Goal: Task Accomplishment & Management: Manage account settings

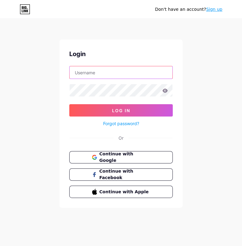
click at [140, 72] on input "text" at bounding box center [121, 72] width 103 height 12
type input "[PERSON_NAME][EMAIL_ADDRESS][PERSON_NAME][DOMAIN_NAME]"
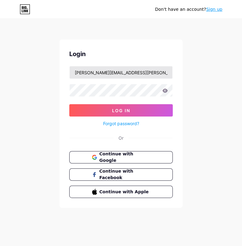
click at [69, 104] on button "Log In" at bounding box center [120, 110] width 103 height 12
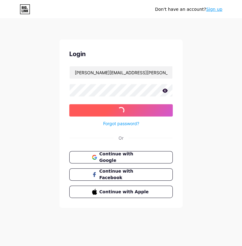
click at [165, 109] on button "Log In" at bounding box center [120, 110] width 103 height 12
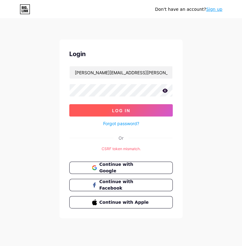
click at [145, 112] on button "Log In" at bounding box center [120, 110] width 103 height 12
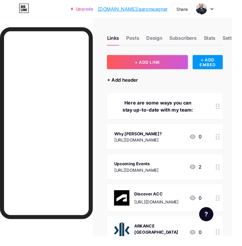
click at [133, 85] on div "+ Add header" at bounding box center [127, 82] width 32 height 7
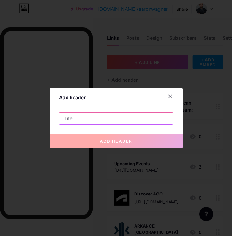
click at [147, 129] on input "text" at bounding box center [121, 123] width 118 height 12
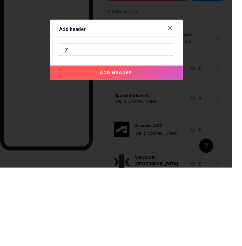
type input "("
type input "[PHONE_NUMBER]"
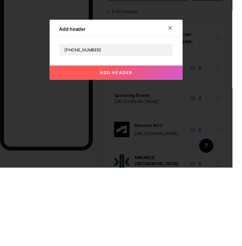
click at [155, 154] on button "add header" at bounding box center [121, 147] width 139 height 15
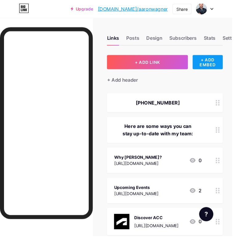
click at [221, 68] on div "+ ADD EMBED" at bounding box center [216, 64] width 31 height 15
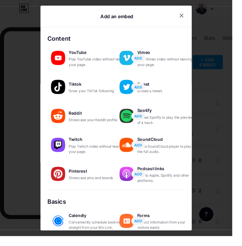
click at [192, 22] on div at bounding box center [197, 16] width 26 height 11
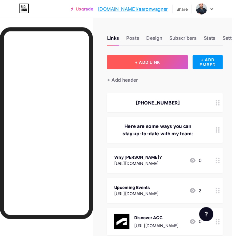
click at [174, 67] on button "+ ADD LINK" at bounding box center [153, 64] width 84 height 15
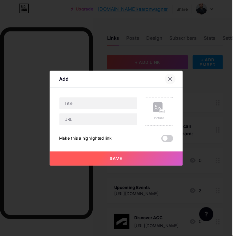
click at [182, 88] on div at bounding box center [177, 82] width 11 height 11
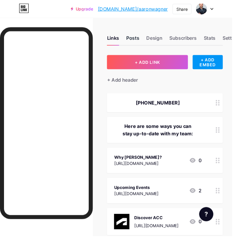
click at [139, 38] on div "Posts" at bounding box center [139, 41] width 14 height 11
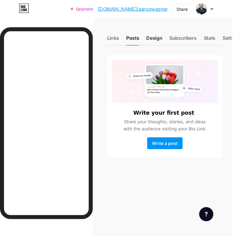
click at [162, 40] on div "Design" at bounding box center [160, 41] width 17 height 11
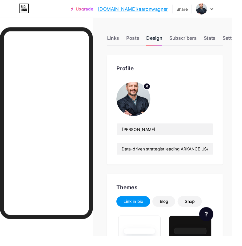
type input "#5c5c5c"
type input "#000000"
click at [195, 37] on div "Subscribers" at bounding box center [190, 41] width 28 height 11
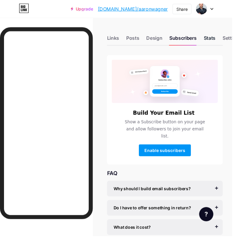
click at [221, 38] on div "Stats" at bounding box center [218, 41] width 12 height 11
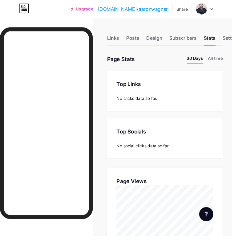
scroll to position [246, 242]
click at [122, 41] on div "Links" at bounding box center [117, 41] width 13 height 11
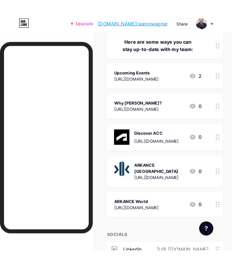
scroll to position [106, 0]
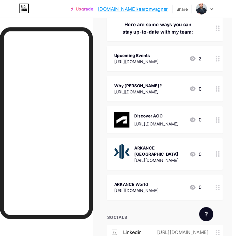
click at [195, 239] on div "[URL][DOMAIN_NAME]" at bounding box center [189, 241] width 71 height 7
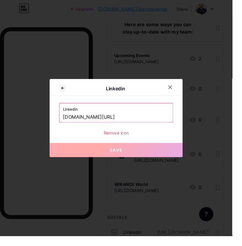
click at [161, 127] on input "[DOMAIN_NAME][URL]" at bounding box center [121, 122] width 111 height 10
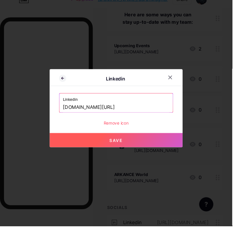
type input "[DOMAIN_NAME][URL]"
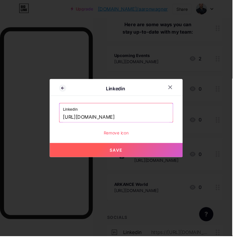
type input "[URL][DOMAIN_NAME]"
click at [148, 164] on button "Save" at bounding box center [121, 156] width 139 height 15
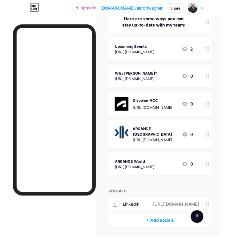
scroll to position [125, 0]
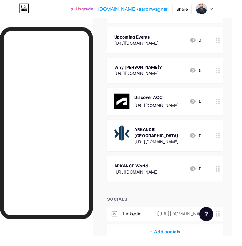
click at [193, 219] on div "[URL][DOMAIN_NAME]" at bounding box center [189, 222] width 71 height 7
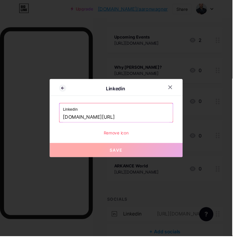
click at [163, 127] on input "[DOMAIN_NAME][URL]" at bounding box center [121, 122] width 111 height 10
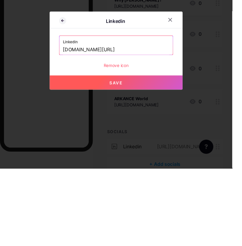
type input "[DOMAIN_NAME][URL]"
type input "[URL][DOMAIN_NAME]"
click at [160, 164] on button "Save" at bounding box center [121, 156] width 139 height 15
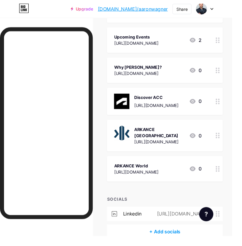
scroll to position [143, 0]
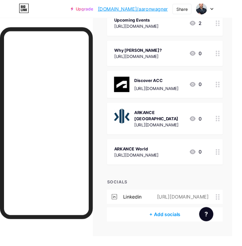
click at [184, 222] on div "+ Add socials" at bounding box center [171, 223] width 121 height 15
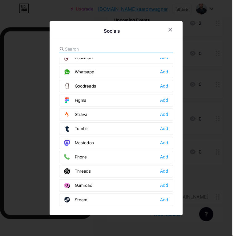
scroll to position [552, 0]
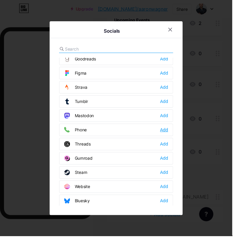
click at [175, 138] on div "Add" at bounding box center [171, 135] width 8 height 6
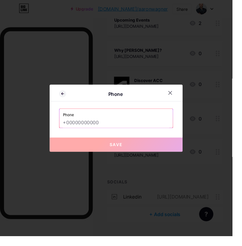
click at [134, 133] on input "text" at bounding box center [121, 128] width 111 height 10
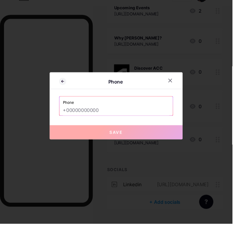
scroll to position [143, 0]
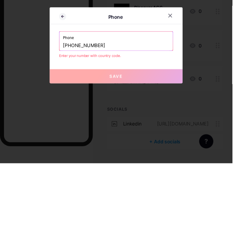
click at [134, 163] on button "Save" at bounding box center [121, 155] width 139 height 15
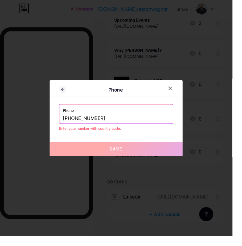
click at [119, 158] on span "Save" at bounding box center [121, 154] width 14 height 5
click at [72, 128] on input "[PHONE_NUMBER]" at bounding box center [121, 123] width 111 height 10
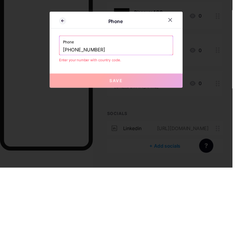
click at [68, 128] on input "[PHONE_NUMBER]" at bounding box center [121, 123] width 111 height 10
click at [122, 163] on button "Save" at bounding box center [121, 155] width 139 height 15
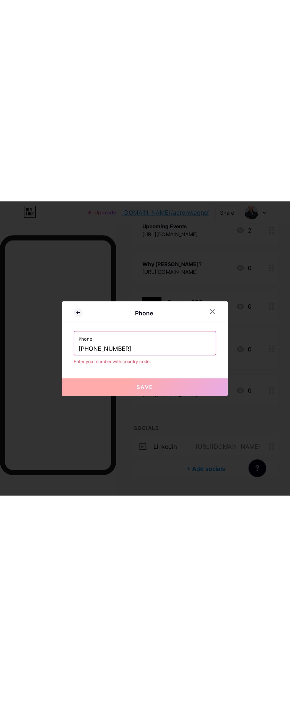
scroll to position [45, 0]
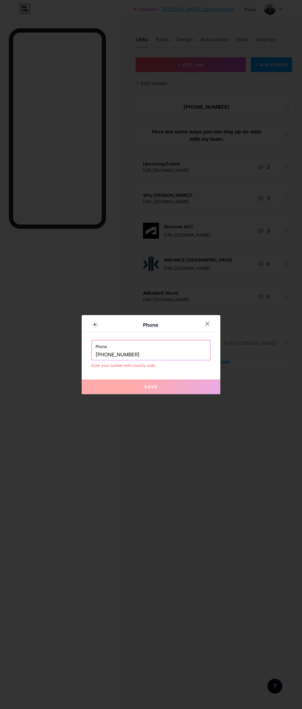
click at [178, 245] on input "[PHONE_NUMBER]" at bounding box center [150, 355] width 111 height 10
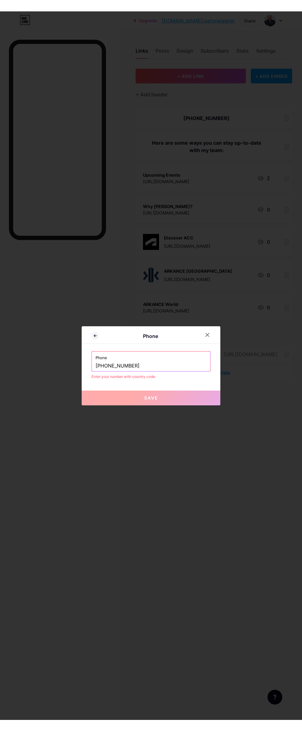
scroll to position [22, 0]
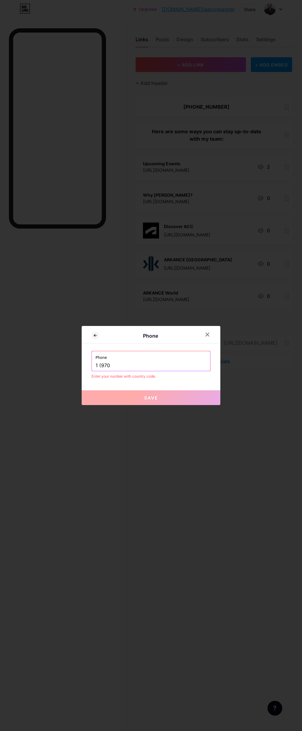
type input "1"
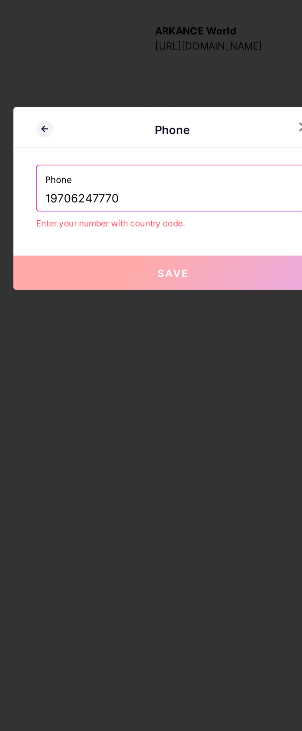
click at [166, 245] on button "Save" at bounding box center [151, 398] width 139 height 15
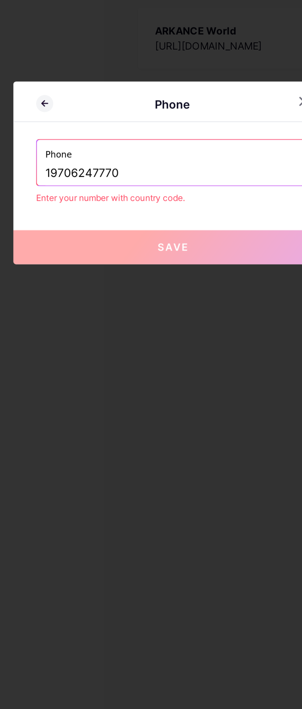
click at [100, 245] on input "19706247770" at bounding box center [150, 355] width 111 height 10
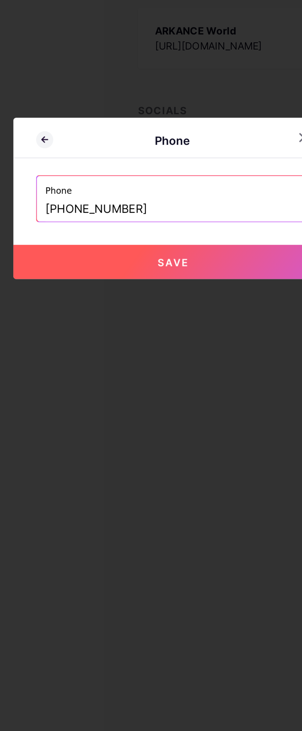
click at [164, 245] on button "Save" at bounding box center [151, 393] width 139 height 15
type input "tel:[PHONE_NUMBER]"
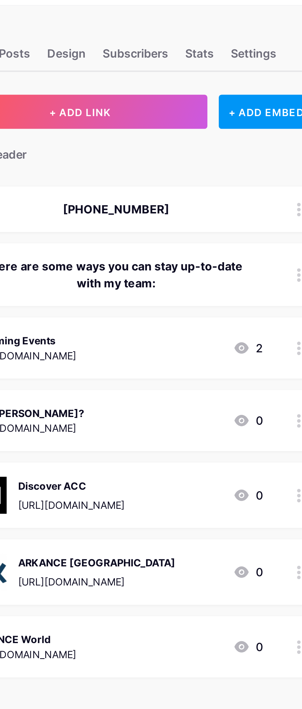
scroll to position [0, 0]
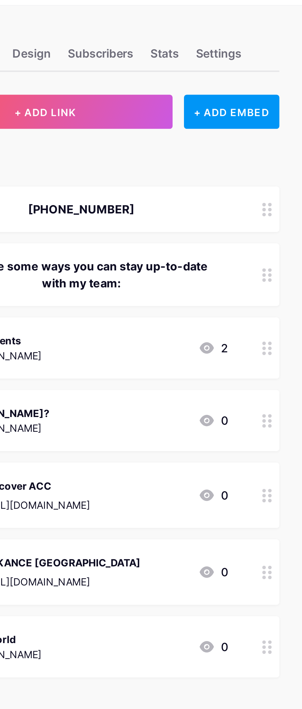
click at [242, 107] on div "[PHONE_NUMBER]" at bounding box center [206, 106] width 127 height 7
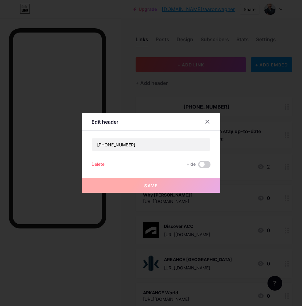
click at [98, 168] on div "Delete" at bounding box center [97, 164] width 13 height 7
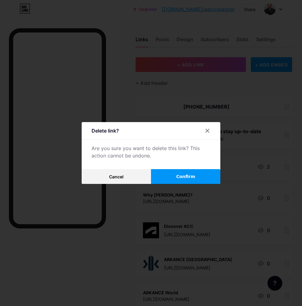
click at [196, 184] on button "Confirm" at bounding box center [185, 176] width 69 height 15
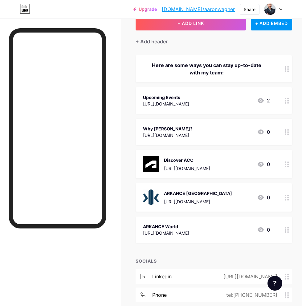
scroll to position [50, 0]
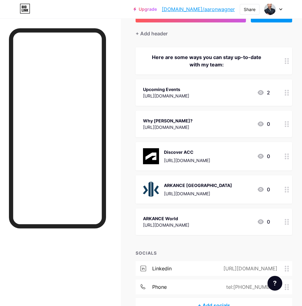
click at [242, 245] on div "[URL][DOMAIN_NAME]" at bounding box center [248, 268] width 71 height 7
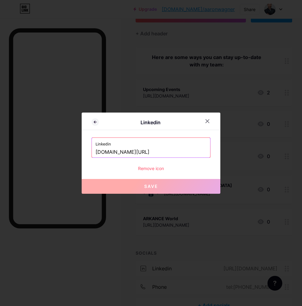
click at [192, 158] on input "[DOMAIN_NAME][URL]" at bounding box center [150, 152] width 111 height 10
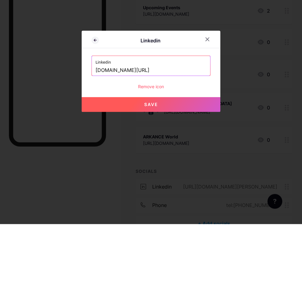
type input "[DOMAIN_NAME][URL]"
click at [148, 158] on input "[DOMAIN_NAME][URL] wagneraaron" at bounding box center [150, 152] width 111 height 10
click at [177, 194] on button "Save" at bounding box center [151, 186] width 139 height 15
type input "[URL][DOMAIN_NAME]"
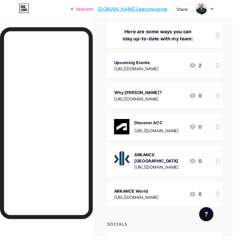
scroll to position [106, 0]
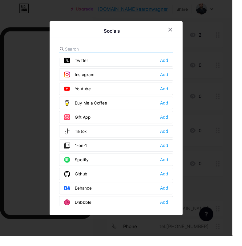
scroll to position [0, 0]
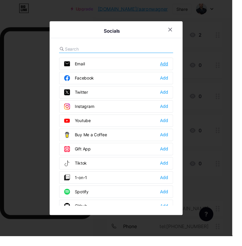
click at [175, 70] on div "Add" at bounding box center [171, 66] width 8 height 6
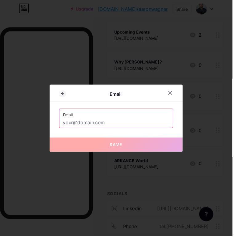
click at [140, 133] on input "text" at bounding box center [121, 128] width 111 height 10
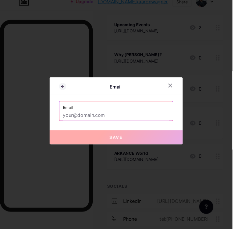
scroll to position [106, 0]
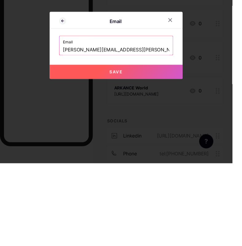
click at [126, 153] on span "Save" at bounding box center [121, 150] width 14 height 5
type input "mailto:[PERSON_NAME][EMAIL_ADDRESS][PERSON_NAME][DOMAIN_NAME]"
